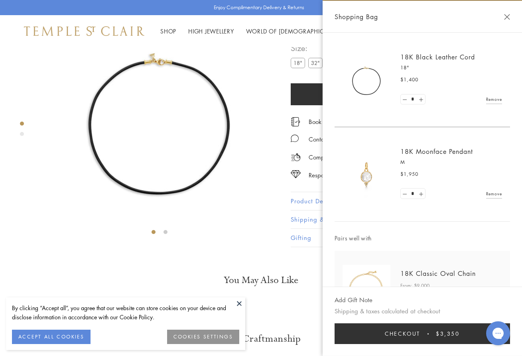
click at [504, 14] on button "Close Shopping Bag" at bounding box center [507, 17] width 6 height 6
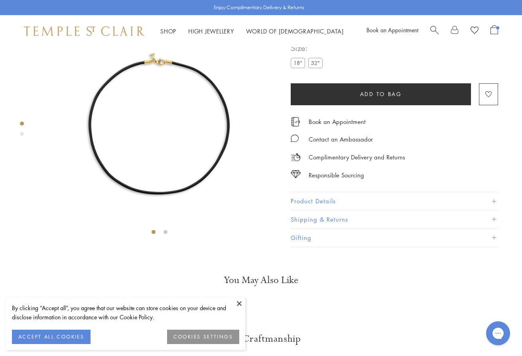
click at [495, 32] on span "Open Shopping Bag" at bounding box center [494, 29] width 8 height 9
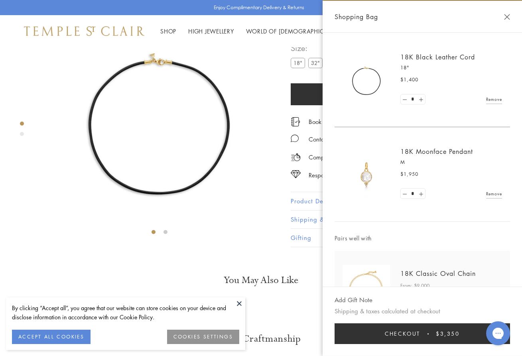
click at [422, 151] on link "18K Moonface Pendant" at bounding box center [436, 151] width 73 height 9
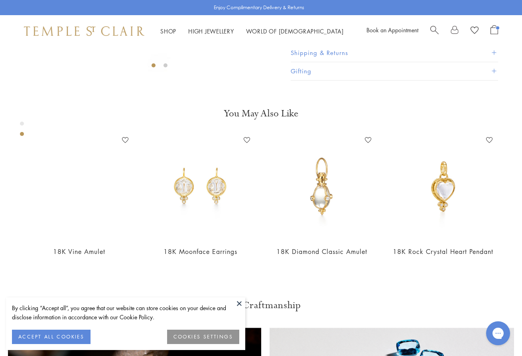
scroll to position [214, 0]
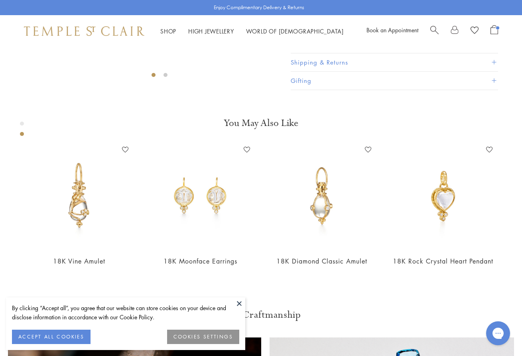
scroll to position [205, 0]
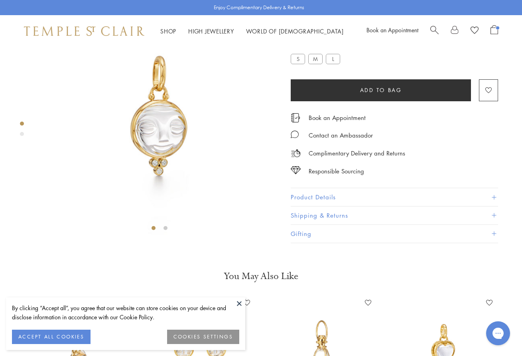
scroll to position [47, 0]
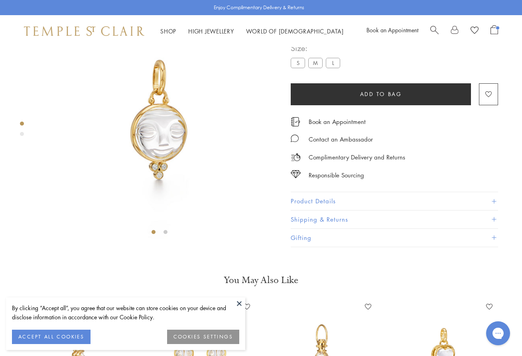
click at [435, 29] on span "Search" at bounding box center [434, 29] width 8 height 8
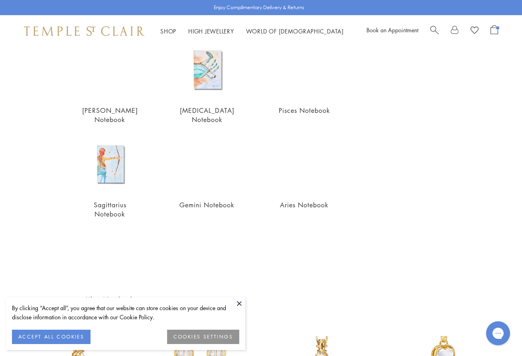
scroll to position [0, 0]
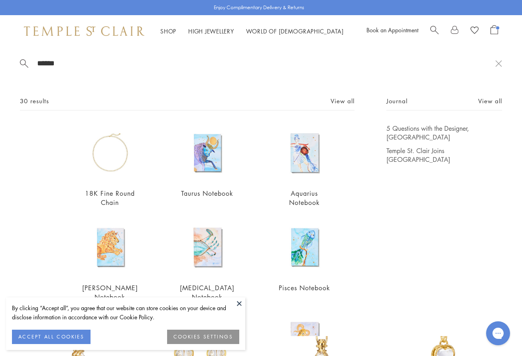
drag, startPoint x: 67, startPoint y: 63, endPoint x: 0, endPoint y: 59, distance: 67.1
click at [0, 59] on div "****** 30 results View all 18K Fine Round Chain From $2,650 Taurus Notebook $25…" at bounding box center [261, 191] width 522 height 289
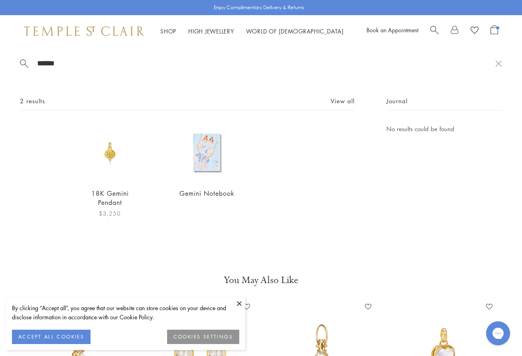
type input "******"
click at [110, 156] on img at bounding box center [109, 152] width 57 height 57
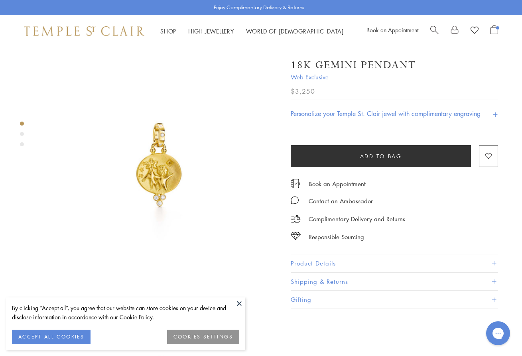
click at [161, 167] on img at bounding box center [159, 166] width 239 height 239
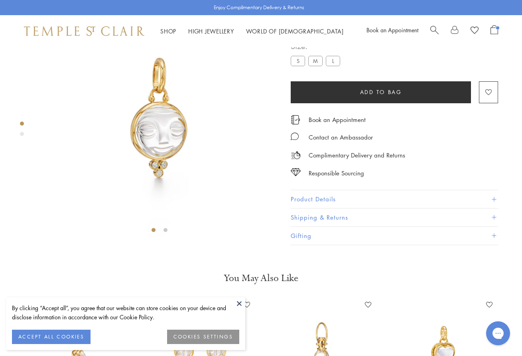
scroll to position [47, 0]
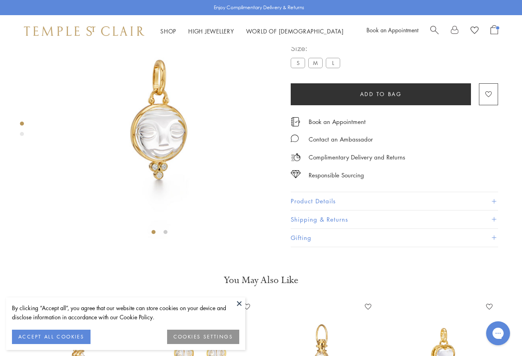
click at [495, 29] on span "Open Shopping Bag" at bounding box center [494, 29] width 8 height 9
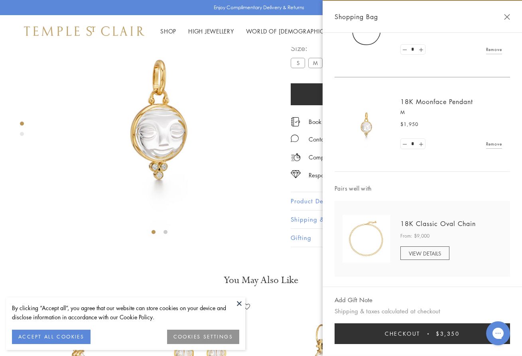
scroll to position [0, 0]
